Goal: Task Accomplishment & Management: Manage account settings

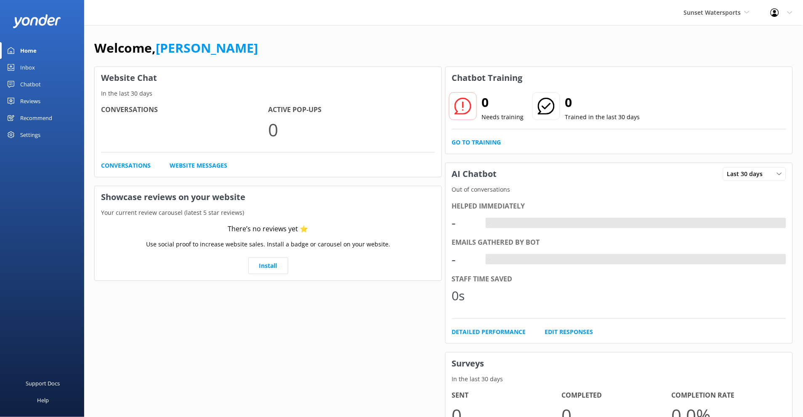
click at [36, 136] on div "Settings" at bounding box center [30, 134] width 20 height 17
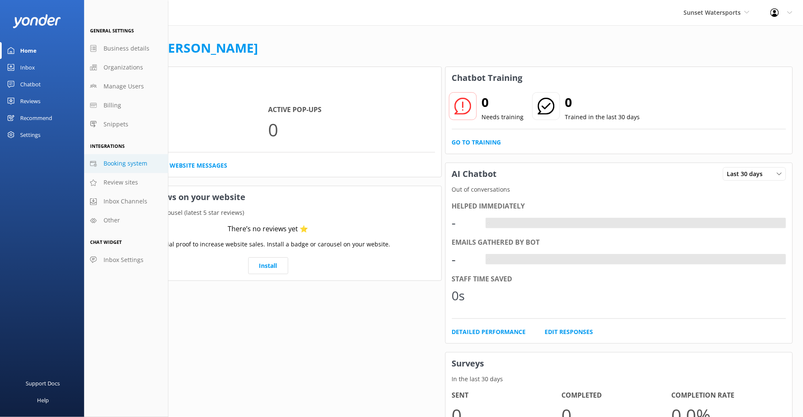
click at [119, 162] on span "Booking system" at bounding box center [126, 163] width 44 height 9
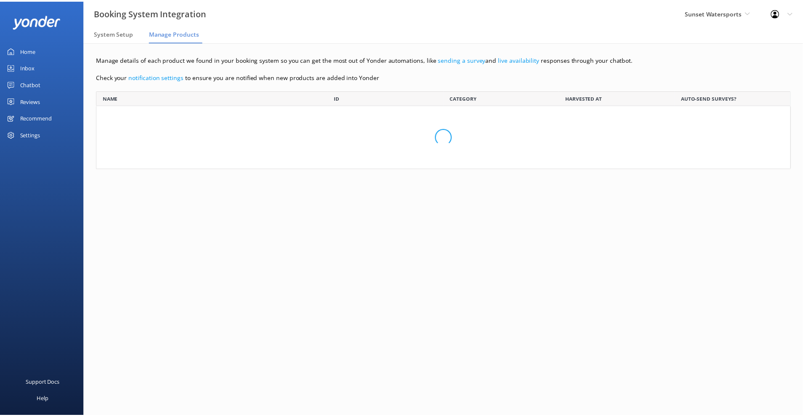
scroll to position [1039, 687]
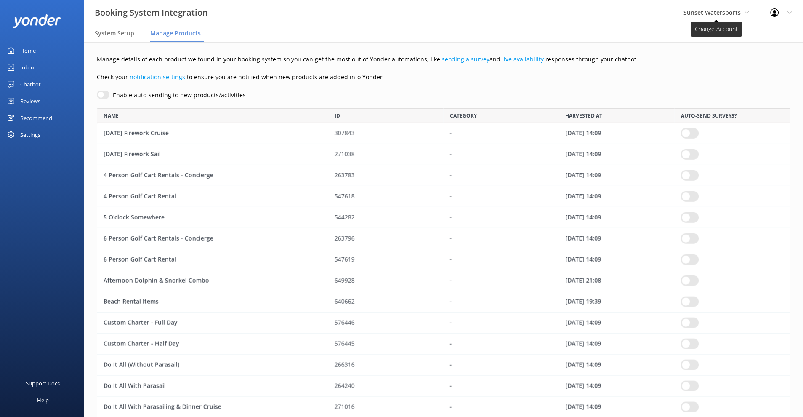
click at [706, 11] on span "Sunset Watersports" at bounding box center [712, 12] width 57 height 8
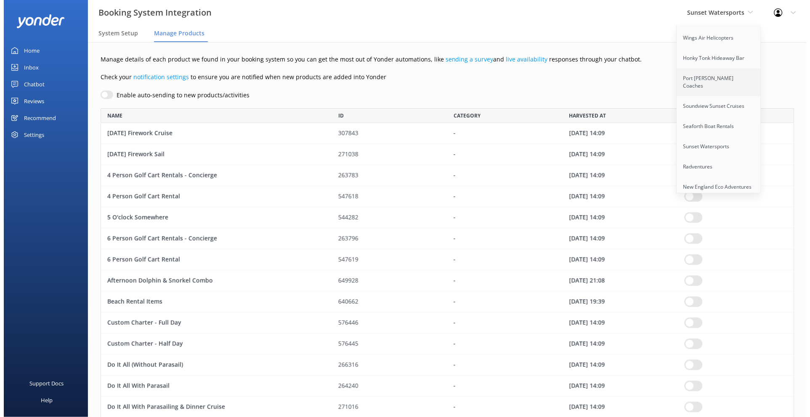
scroll to position [459, 0]
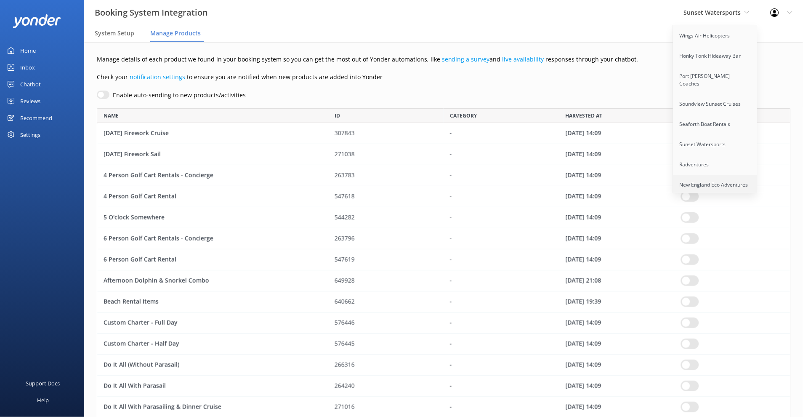
click at [728, 175] on link "New England Eco Adventures" at bounding box center [716, 185] width 84 height 20
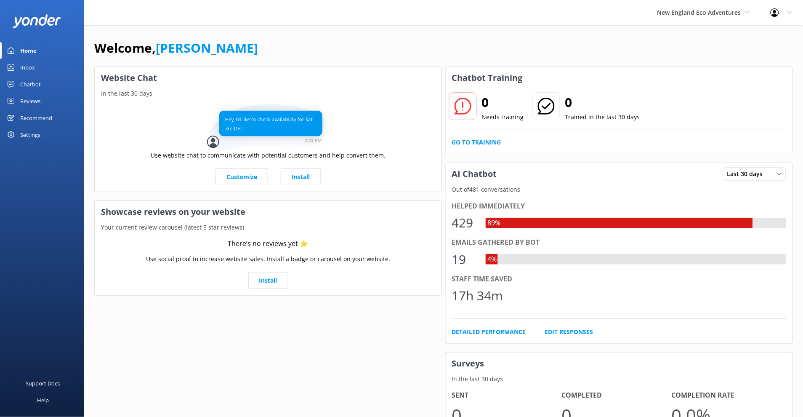
click at [48, 132] on div "Settings" at bounding box center [42, 134] width 84 height 17
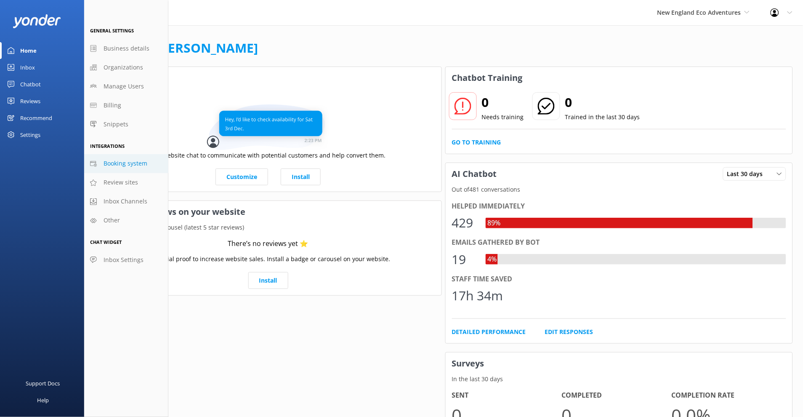
click at [153, 161] on link "Booking system" at bounding box center [126, 163] width 84 height 19
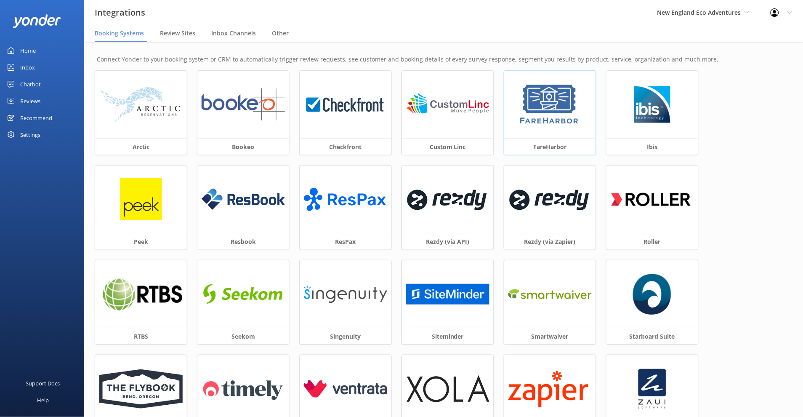
click at [559, 115] on img at bounding box center [550, 104] width 64 height 42
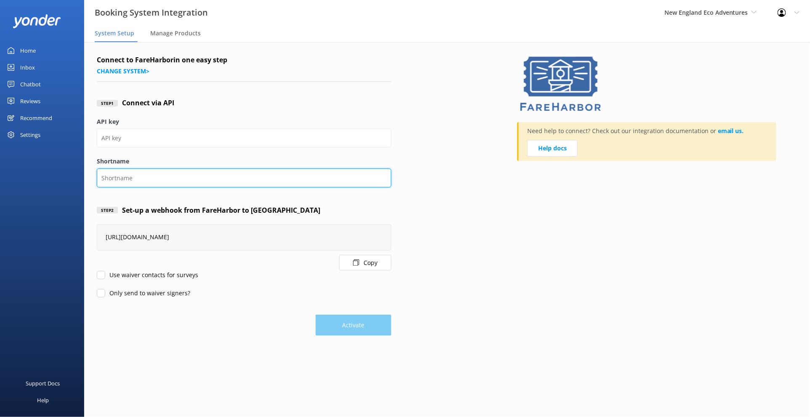
click at [149, 181] on input "Shortname" at bounding box center [244, 177] width 295 height 19
paste input "newenglandecoadventures"
type input "newenglandecoadventures"
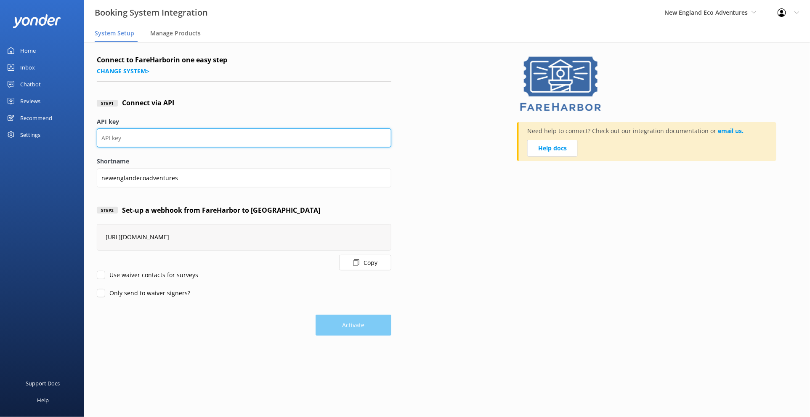
click at [160, 139] on input "API key" at bounding box center [244, 137] width 295 height 19
paste input "32706615-86e3-42f9-bf58-718bcb794247"
type input "32706615-86e3-42f9-bf58-718bcb794247"
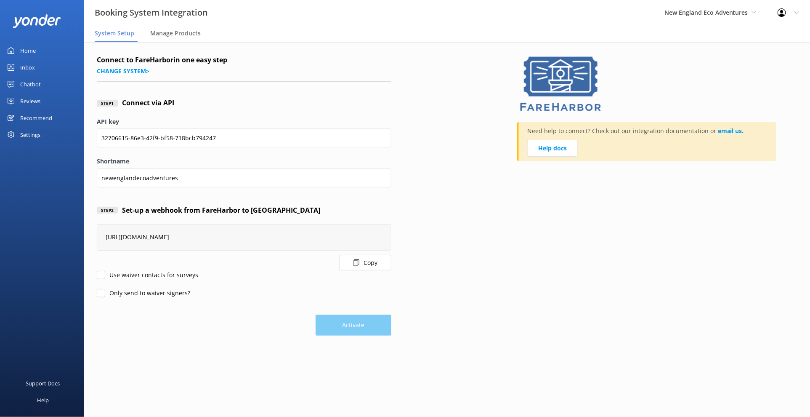
click at [103, 279] on label "Use waiver contacts for surveys" at bounding box center [147, 274] width 101 height 9
click at [103, 279] on input "Use waiver contacts for surveys" at bounding box center [101, 275] width 8 height 8
click at [104, 288] on form "Connect to FareHarbor in one easy step Change system > Step 1 Connect via API A…" at bounding box center [244, 195] width 295 height 281
click at [100, 273] on input "Use waiver contacts for surveys" at bounding box center [101, 275] width 8 height 8
checkbox input "false"
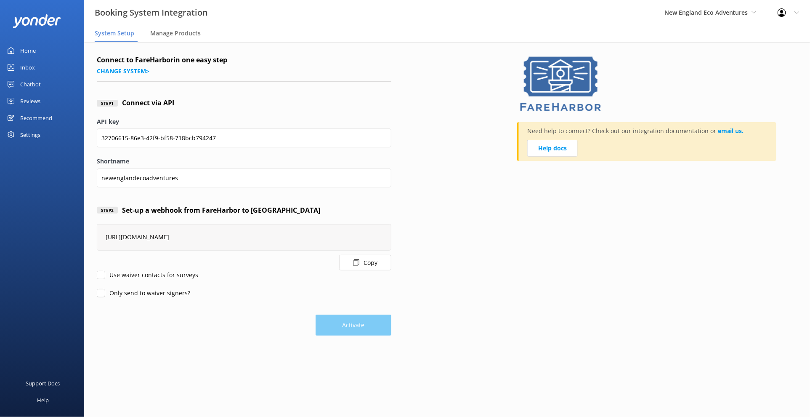
click at [102, 301] on form "Connect to FareHarbor in one easy step Change system > Step 1 Connect via API A…" at bounding box center [244, 195] width 295 height 281
click at [101, 293] on input "Only send to waiver signers?" at bounding box center [101, 293] width 8 height 8
click at [107, 292] on label "Only send to waiver signers?" at bounding box center [143, 292] width 93 height 9
click at [105, 292] on input "Only send to waiver signers?" at bounding box center [101, 293] width 8 height 8
checkbox input "false"
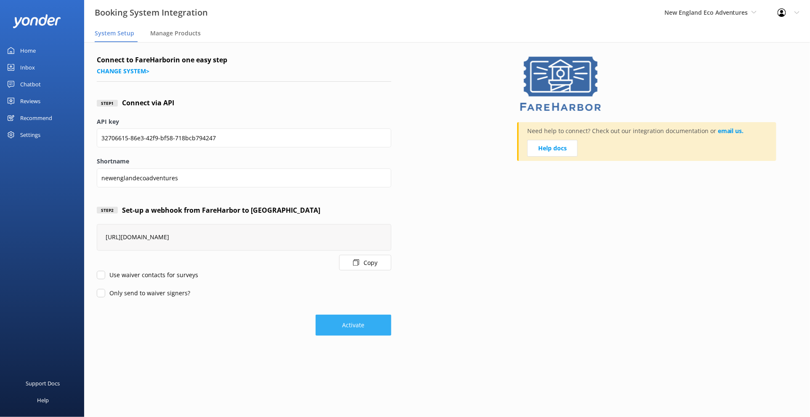
click at [338, 316] on button "Activate" at bounding box center [354, 325] width 76 height 21
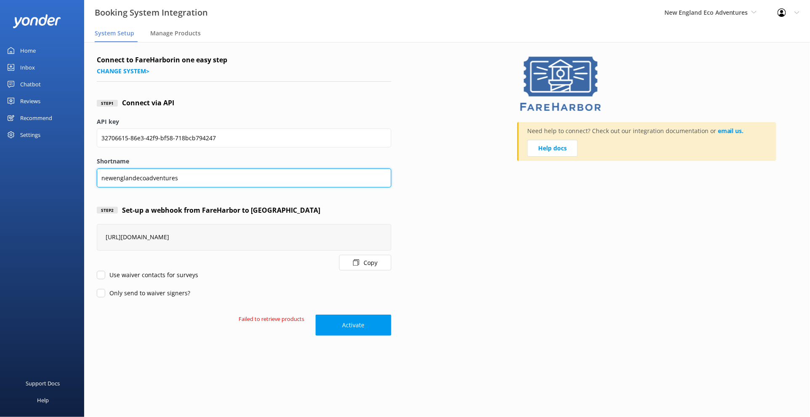
click at [206, 178] on input "newenglandecoadventures" at bounding box center [244, 177] width 295 height 19
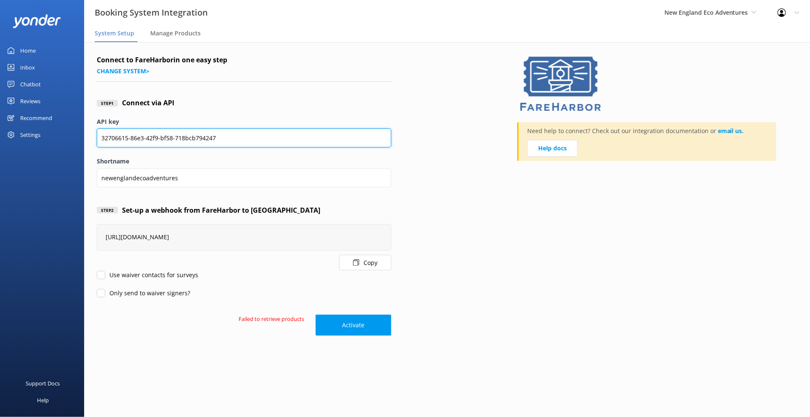
click at [220, 137] on input "32706615-86e3-42f9-bf58-718bcb794247" at bounding box center [244, 137] width 295 height 19
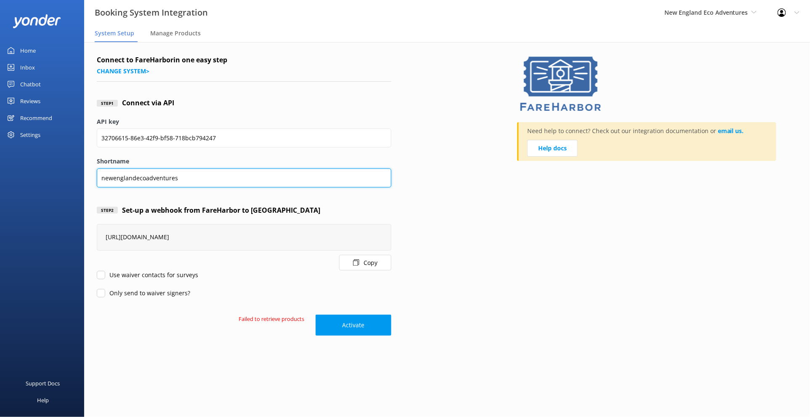
click at [159, 184] on input "newenglandecoadventures" at bounding box center [244, 177] width 295 height 19
paste input "newenglandecoadventures"
type input "newenglandecoadventures"
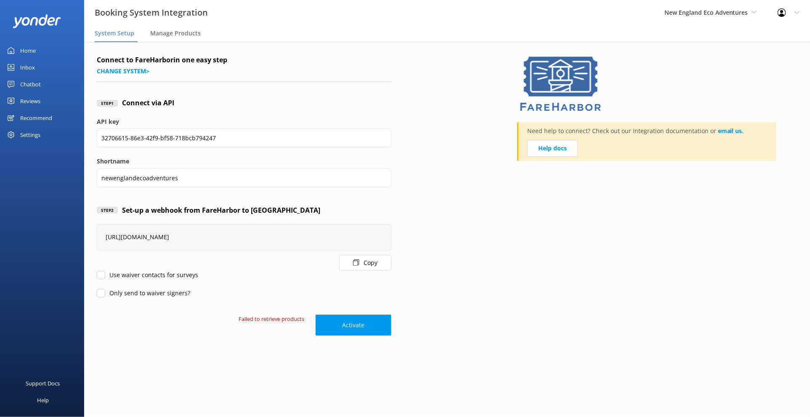
click at [242, 272] on div "Use waiver contacts for surveys" at bounding box center [244, 274] width 295 height 9
drag, startPoint x: 342, startPoint y: 329, endPoint x: 352, endPoint y: 304, distance: 27.1
click at [342, 329] on button "Activate" at bounding box center [354, 325] width 76 height 21
click at [367, 323] on button "Activate" at bounding box center [354, 325] width 76 height 21
click at [123, 29] on span "System Setup" at bounding box center [115, 33] width 40 height 8
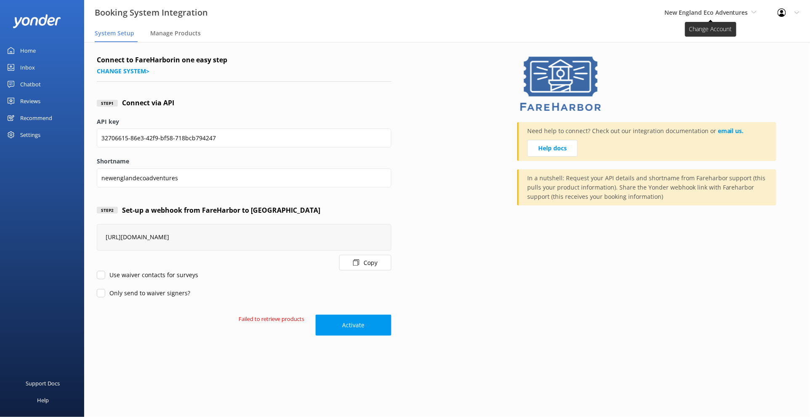
click at [725, 12] on span "New England Eco Adventures" at bounding box center [707, 12] width 84 height 8
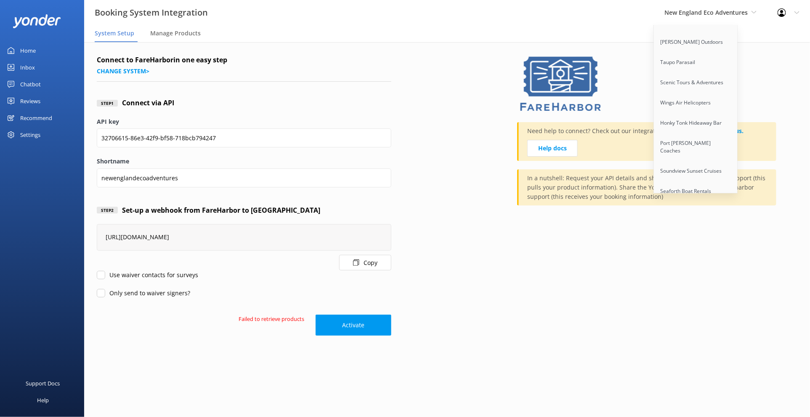
scroll to position [459, 0]
click at [696, 195] on link "Rugosa Lobster Tours" at bounding box center [696, 205] width 84 height 20
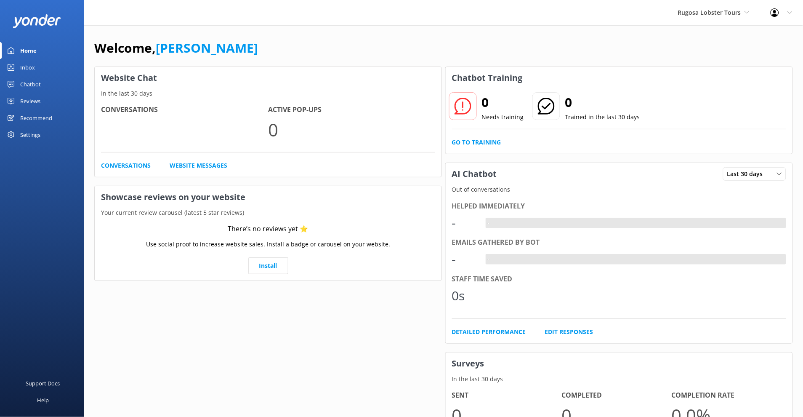
click at [35, 130] on div "Settings" at bounding box center [30, 134] width 20 height 17
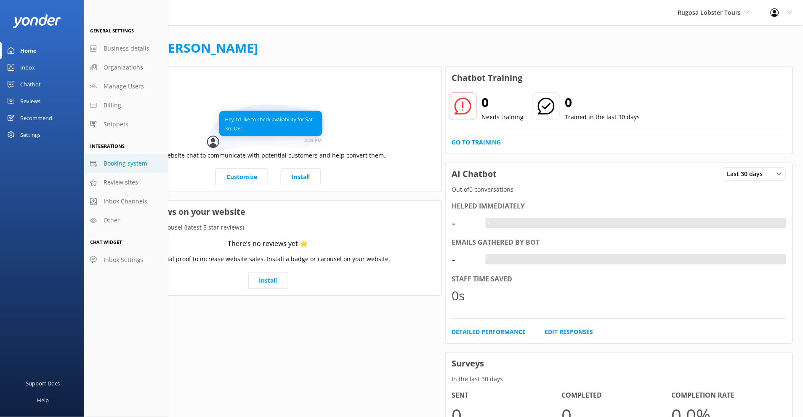
click at [134, 164] on span "Booking system" at bounding box center [126, 163] width 44 height 9
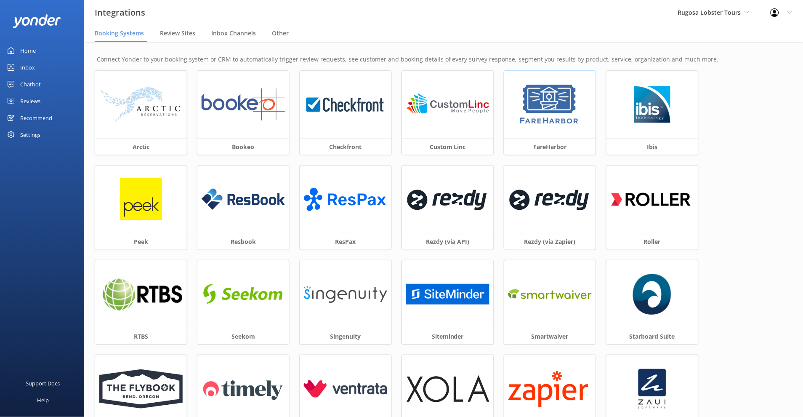
click at [525, 126] on div at bounding box center [550, 104] width 92 height 67
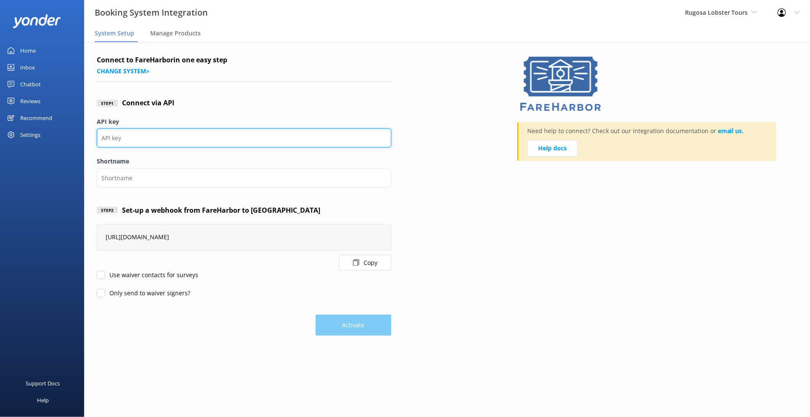
click at [158, 136] on input "API key" at bounding box center [244, 137] width 295 height 19
paste input "f35544e8-9386-4e99-ad8b-87e412c26827"
type input "f35544e8-9386-4e99-ad8b-87e412c26827"
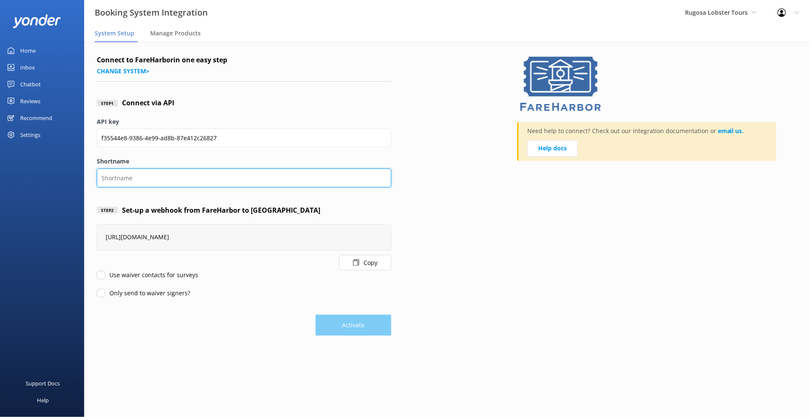
click at [154, 173] on input "Shortname" at bounding box center [244, 177] width 295 height 19
paste input "rugosalobstertour"
type input "rugosalobstertour"
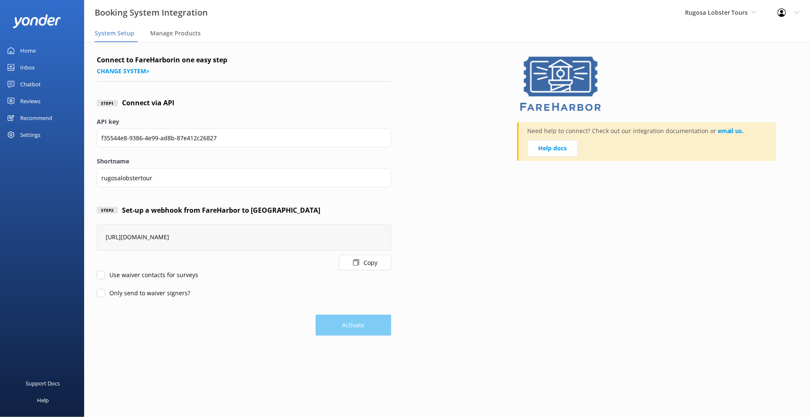
click at [248, 309] on div "Activate" at bounding box center [244, 320] width 295 height 29
click at [102, 274] on input "Use waiver contacts for surveys" at bounding box center [101, 275] width 8 height 8
checkbox input "true"
click at [105, 293] on input "Only send to waiver signers?" at bounding box center [101, 293] width 8 height 8
checkbox input "true"
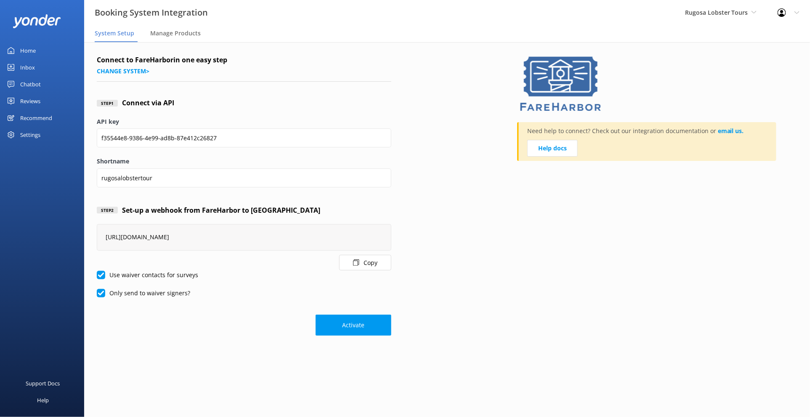
click at [99, 277] on input "Use waiver contacts for surveys" at bounding box center [101, 275] width 8 height 8
checkbox input "false"
click at [104, 295] on input "Only send to waiver signers?" at bounding box center [101, 293] width 8 height 8
checkbox input "false"
click at [332, 325] on button "Activate" at bounding box center [354, 325] width 76 height 21
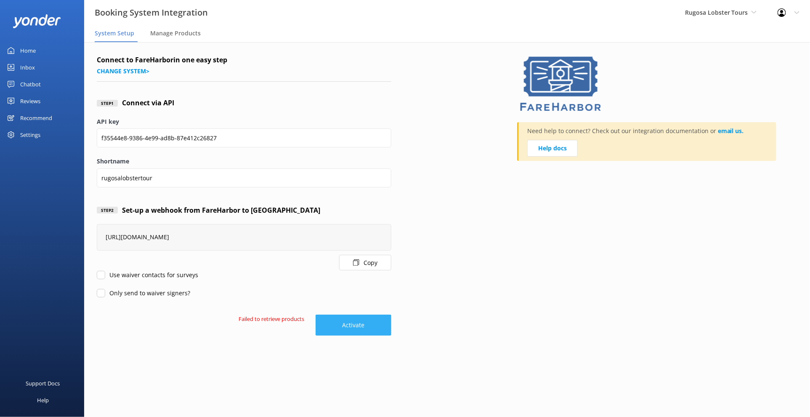
click at [349, 323] on button "Activate" at bounding box center [354, 325] width 76 height 21
click at [367, 325] on button "Activate" at bounding box center [354, 325] width 76 height 21
click at [128, 69] on link "Change system >" at bounding box center [123, 71] width 53 height 8
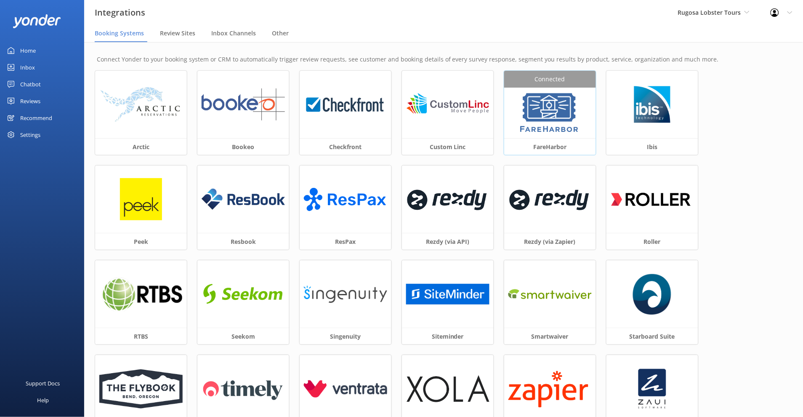
click at [547, 105] on img at bounding box center [550, 113] width 64 height 42
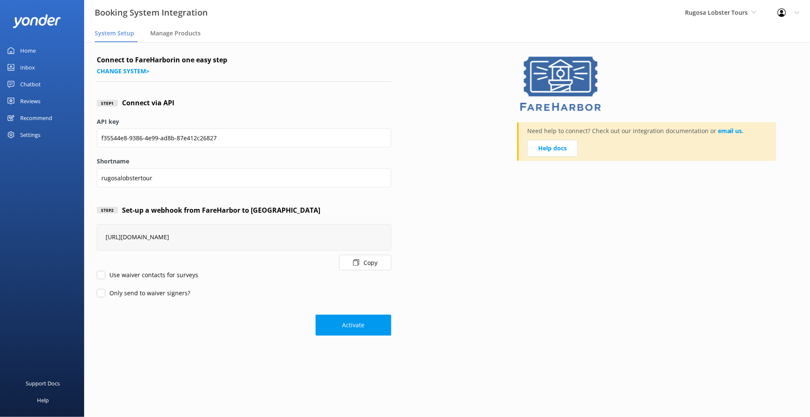
click at [102, 277] on input "Use waiver contacts for surveys" at bounding box center [101, 275] width 8 height 8
checkbox input "true"
click at [101, 303] on form "Connect to FareHarbor in one easy step Change system > Step 1 Connect via API A…" at bounding box center [244, 195] width 295 height 281
click at [101, 294] on input "Only send to waiver signers?" at bounding box center [101, 293] width 8 height 8
click at [343, 328] on button "Activate" at bounding box center [354, 325] width 76 height 21
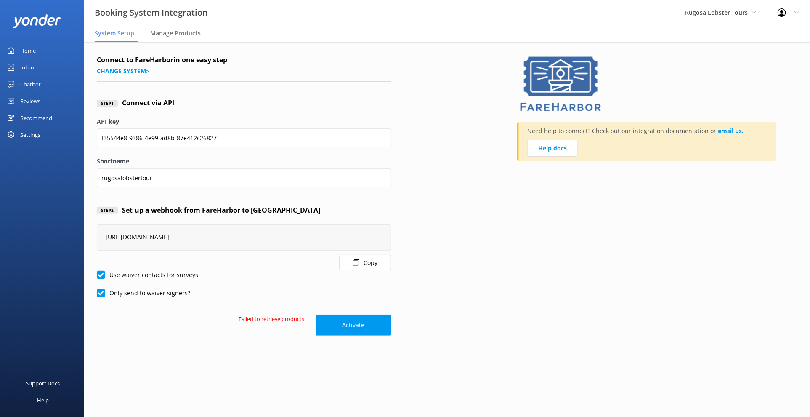
click at [103, 291] on input "Only send to waiver signers?" at bounding box center [101, 293] width 8 height 8
checkbox input "false"
click at [98, 275] on input "Use waiver contacts for surveys" at bounding box center [101, 275] width 8 height 8
checkbox input "false"
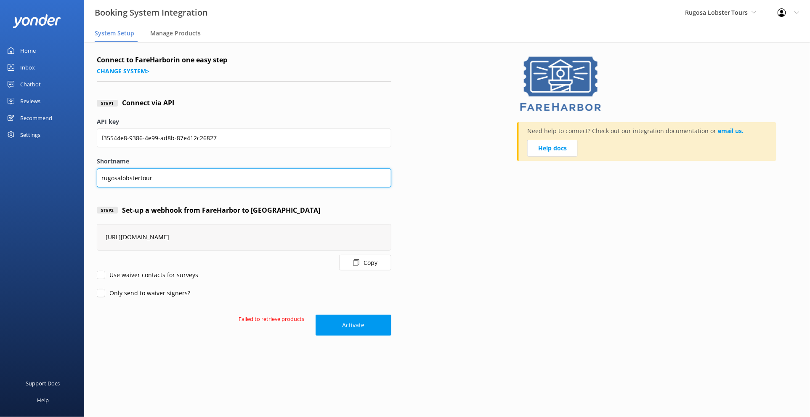
click at [165, 178] on input "rugosalobstertour" at bounding box center [244, 177] width 295 height 19
type input "rugosalobstertours"
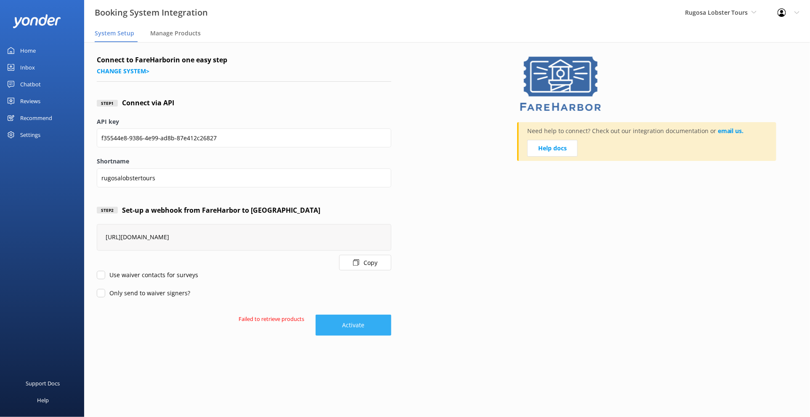
click at [361, 327] on button "Activate" at bounding box center [354, 325] width 76 height 21
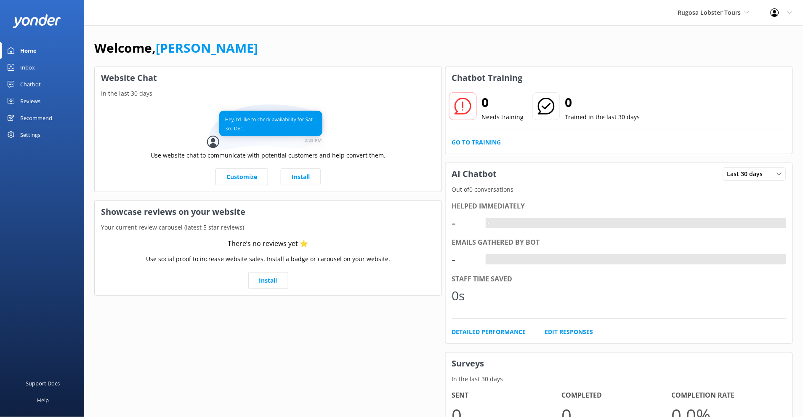
click at [29, 131] on div "Settings" at bounding box center [30, 134] width 20 height 17
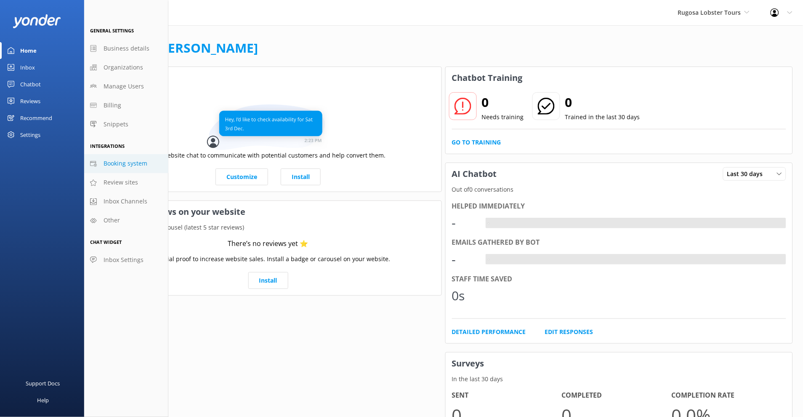
click at [147, 160] on link "Booking system" at bounding box center [126, 163] width 84 height 19
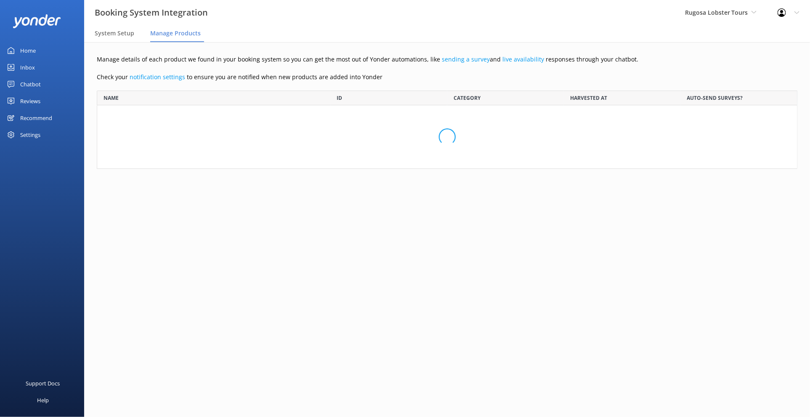
scroll to position [71, 694]
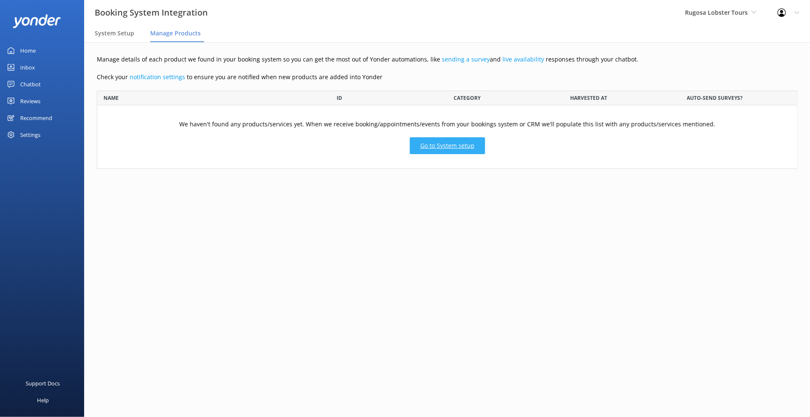
click at [438, 146] on link "Go to System setup" at bounding box center [447, 145] width 75 height 17
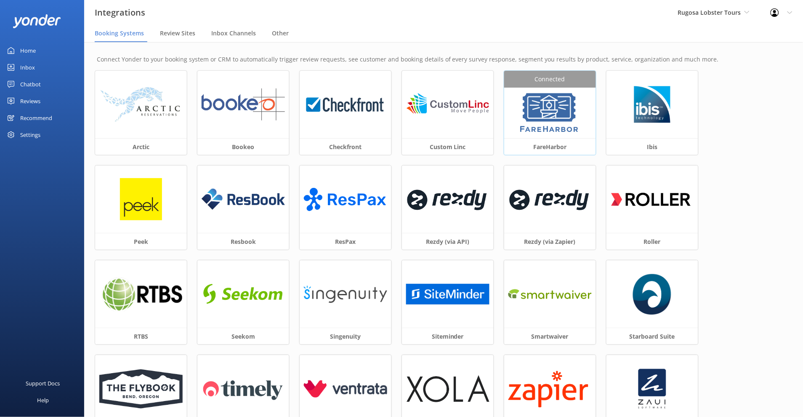
click at [538, 101] on img at bounding box center [550, 113] width 64 height 42
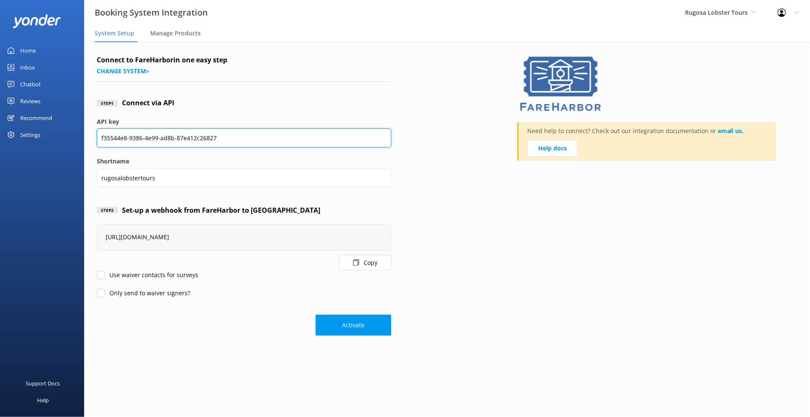
click at [235, 134] on input "f35544e8-9386-4e99-ad8b-87e412c26827" at bounding box center [244, 137] width 295 height 19
click at [234, 135] on input "f35544e8-9386-4e99-ad8b-87e412c26827" at bounding box center [244, 137] width 295 height 19
click at [233, 136] on input "f35544e8-9386-4e99-ad8b-87e412c26827" at bounding box center [244, 137] width 295 height 19
click at [233, 135] on input "f35544e8-9386-4e99-ad8b-87e412c26827" at bounding box center [244, 137] width 295 height 19
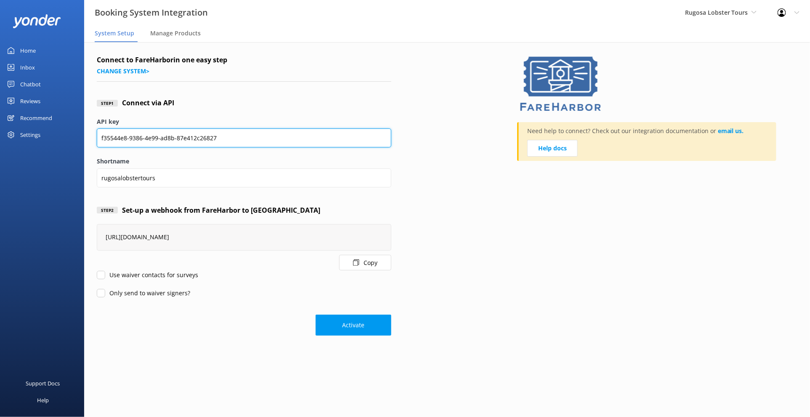
click at [233, 135] on input "f35544e8-9386-4e99-ad8b-87e412c26827" at bounding box center [244, 137] width 295 height 19
paste input "f35544e8-9386-4e99-ad8b-87e412c26827"
type input "f35544e8-9386-4e99-ad8b-87e412c26827"
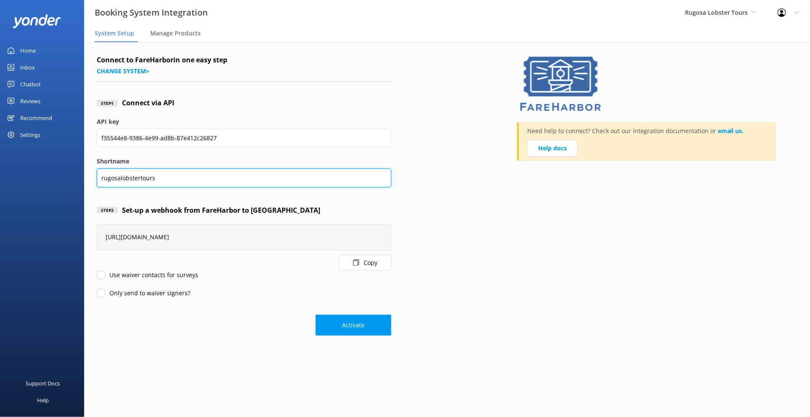
click at [136, 180] on input "rugosalobstertours" at bounding box center [244, 177] width 295 height 19
click at [137, 180] on input "rugosalobstertours" at bounding box center [244, 177] width 295 height 19
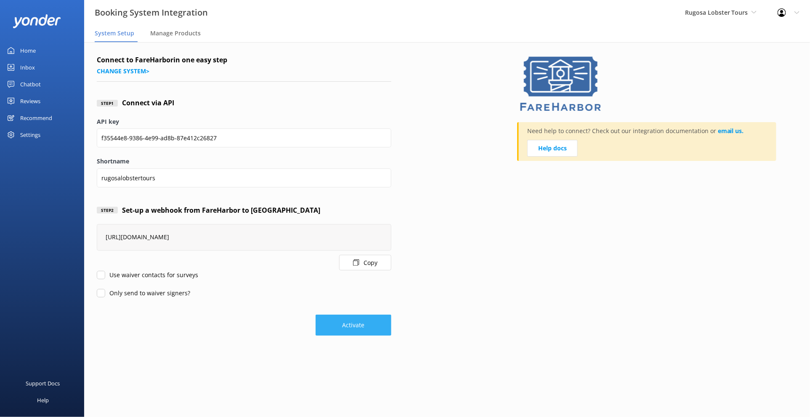
click at [371, 328] on button "Activate" at bounding box center [354, 325] width 76 height 21
click at [546, 149] on link "Help docs" at bounding box center [553, 148] width 51 height 17
click at [357, 334] on button "Activate" at bounding box center [354, 325] width 76 height 21
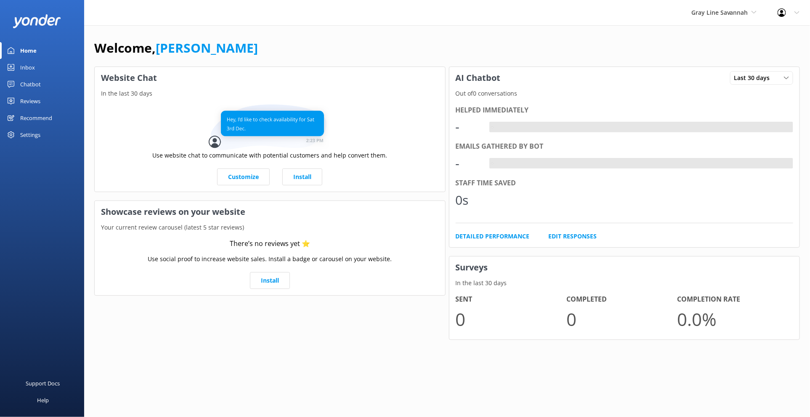
click at [40, 85] on div "Chatbot" at bounding box center [30, 84] width 21 height 17
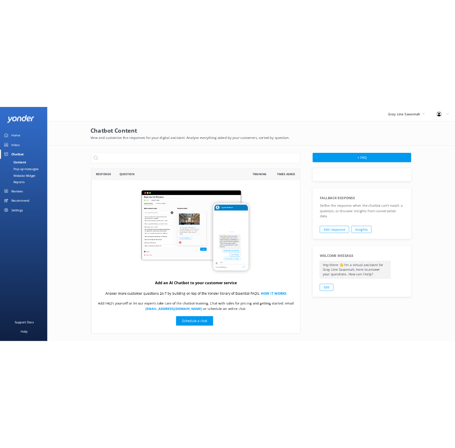
scroll to position [288, 366]
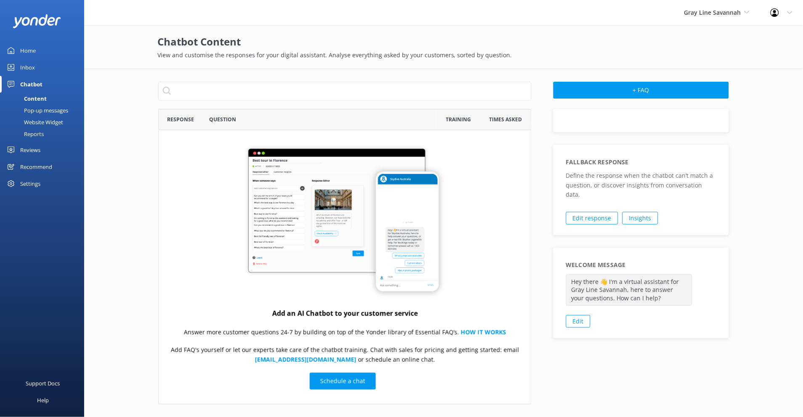
click at [56, 119] on div "Website Widget" at bounding box center [34, 122] width 58 height 12
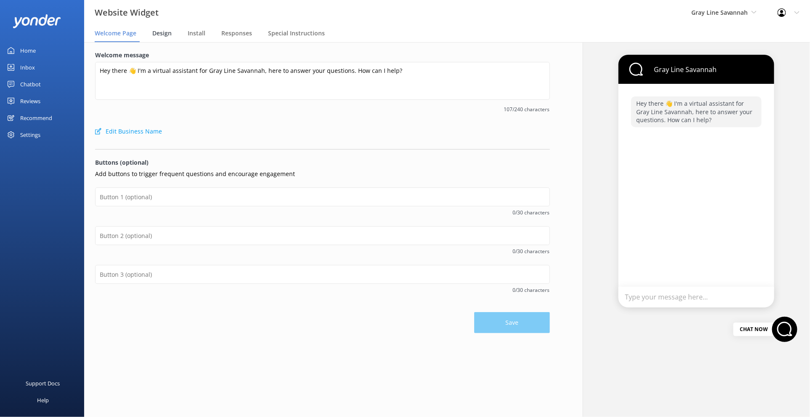
click at [162, 34] on span "Design" at bounding box center [161, 33] width 19 height 8
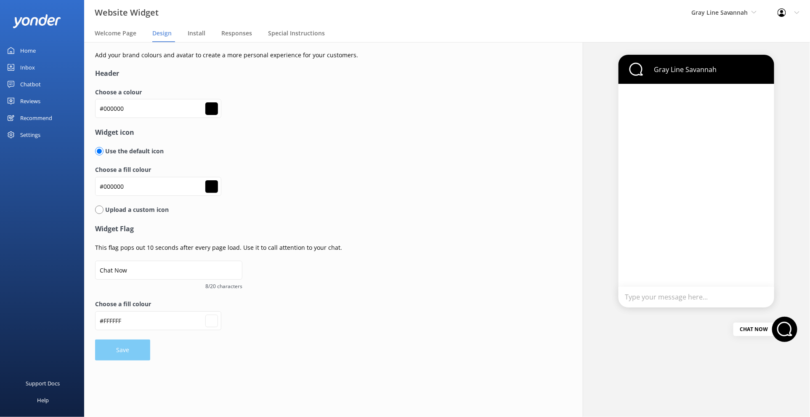
type input "#ffffff"
click at [131, 111] on input "#000000" at bounding box center [158, 108] width 126 height 19
click at [130, 110] on input "#000000" at bounding box center [158, 108] width 126 height 19
click at [129, 110] on input "#000000" at bounding box center [158, 108] width 126 height 19
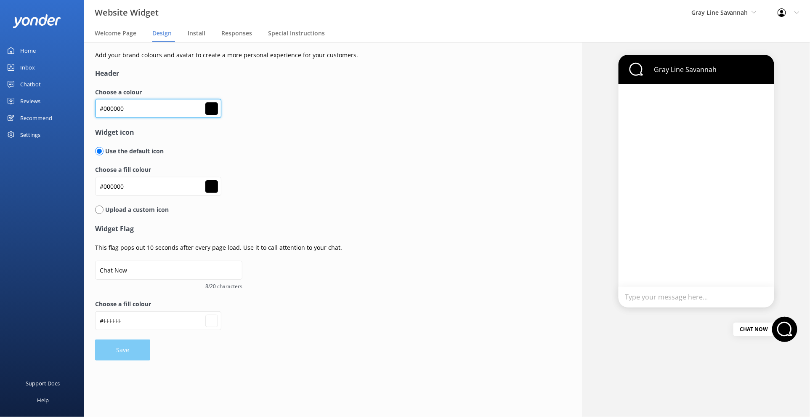
click at [128, 110] on input "#000000" at bounding box center [158, 108] width 126 height 19
drag, startPoint x: 126, startPoint y: 109, endPoint x: 82, endPoint y: 117, distance: 45.1
click at [82, 117] on div "Website Widget Gray Line Savannah Kendall's Adventure Co Cool Tours Inc Tongari…" at bounding box center [405, 229] width 810 height 375
drag, startPoint x: 133, startPoint y: 109, endPoint x: 93, endPoint y: 108, distance: 39.2
click at [93, 108] on div "Add your brand colours and avatar to create a more personal experience for your…" at bounding box center [322, 205] width 477 height 327
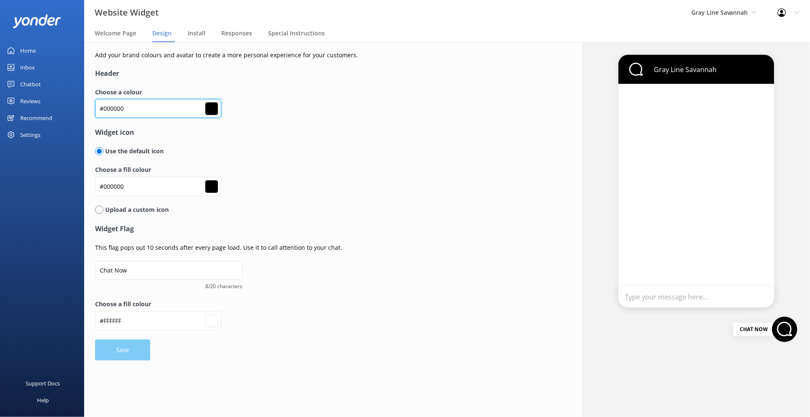
type input "#000000"
type input "#ffffff"
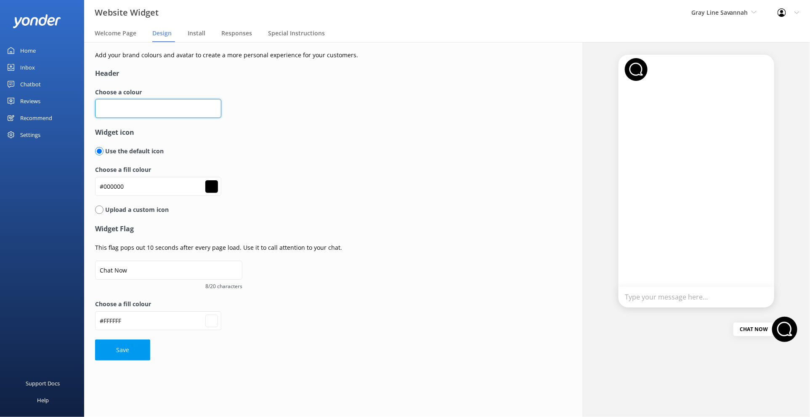
paste input "#003678"
type input "#003678"
type input "#ffffff"
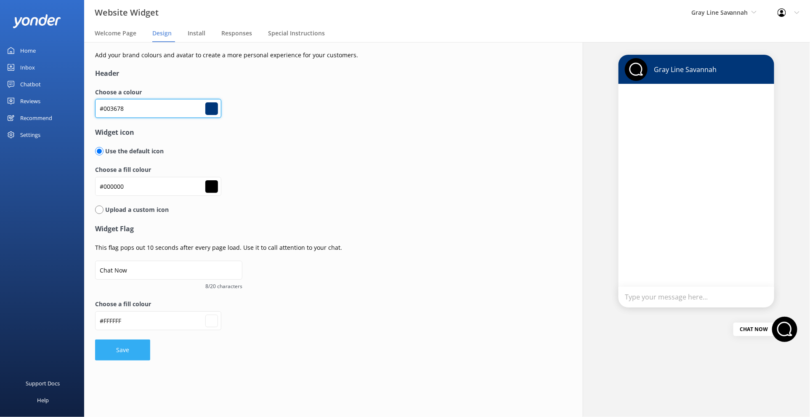
type input "#003678"
click at [142, 356] on button "Save" at bounding box center [122, 349] width 55 height 21
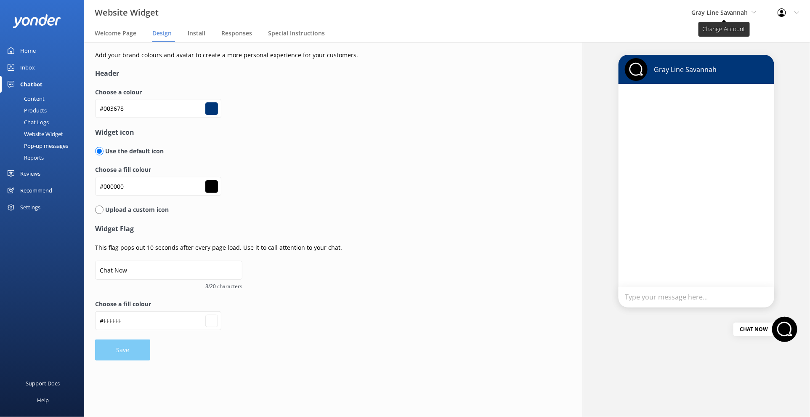
click at [756, 14] on span "Gray Line Savannah" at bounding box center [724, 12] width 65 height 9
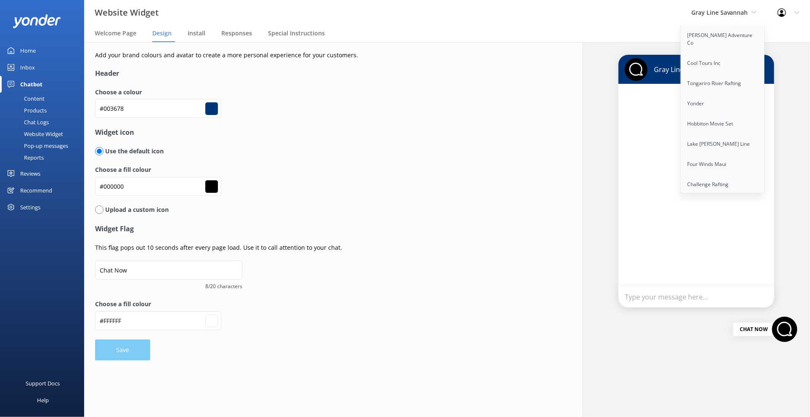
click at [42, 205] on div "Settings" at bounding box center [42, 207] width 84 height 17
type input "#ffffff"
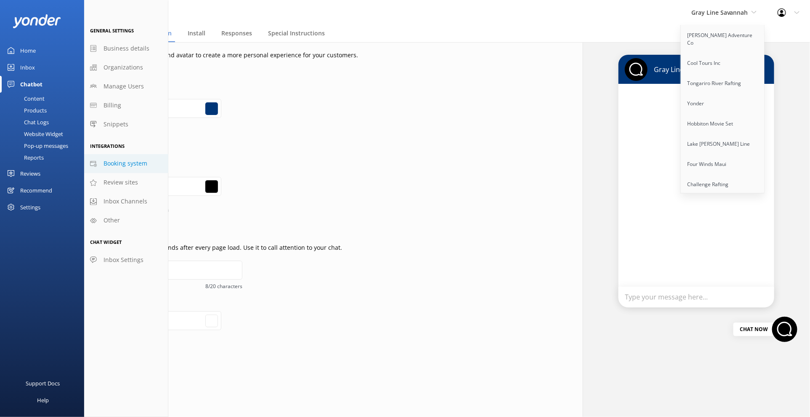
click at [139, 162] on span "Booking system" at bounding box center [126, 163] width 44 height 9
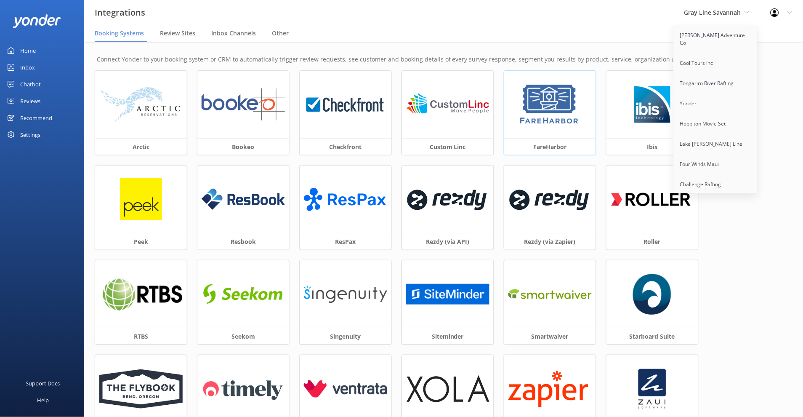
click at [519, 122] on img at bounding box center [550, 104] width 64 height 42
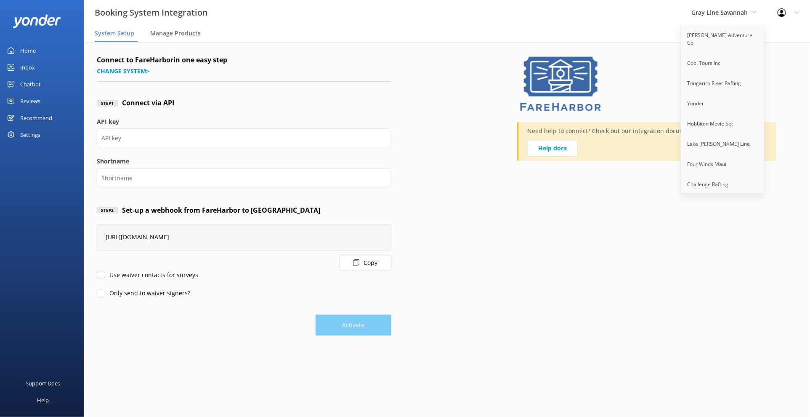
click at [376, 269] on button "Copy" at bounding box center [365, 263] width 52 height 16
